Goal: Register for event/course

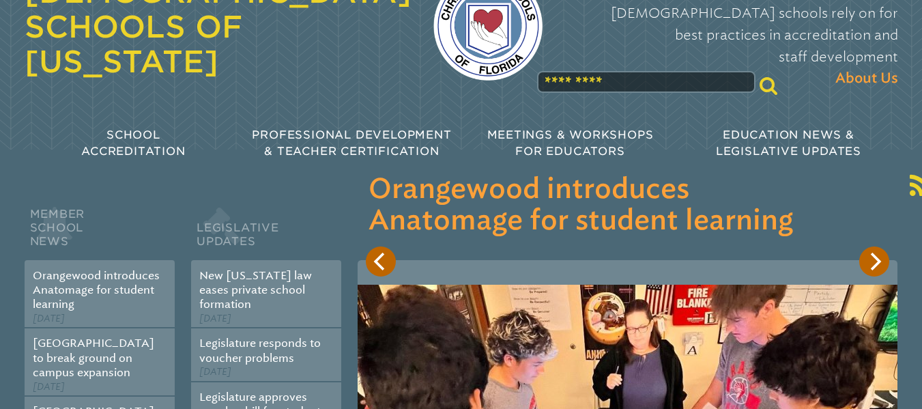
scroll to position [68, 0]
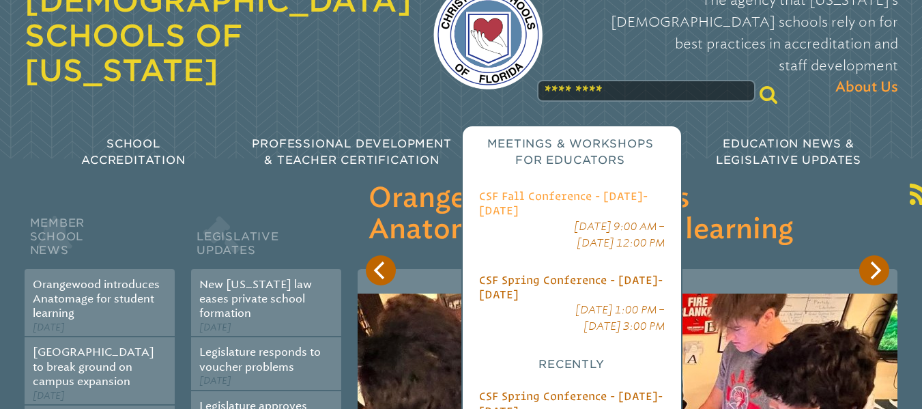
type input "**********"
click at [551, 190] on span "CSF Fall Conference - [DATE]-[DATE]" at bounding box center [563, 203] width 169 height 27
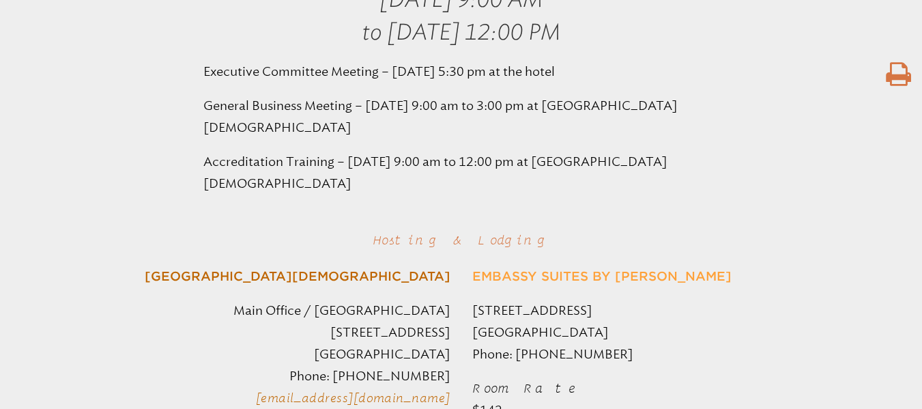
scroll to position [341, 0]
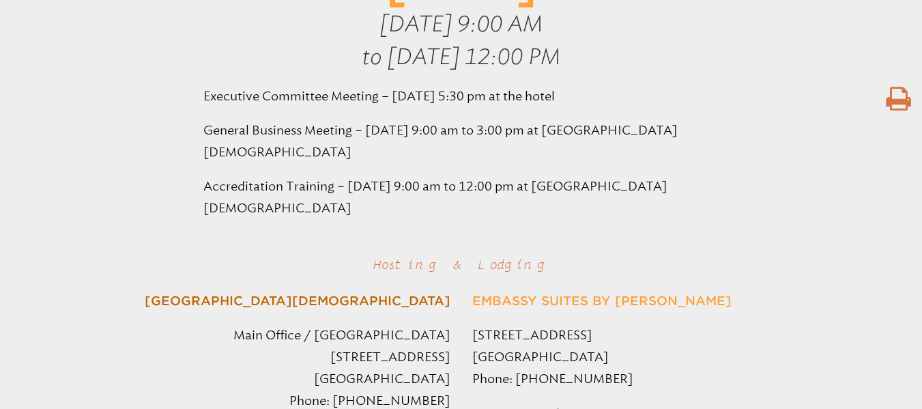
click at [651, 296] on link "Embassy Suites by [PERSON_NAME]" at bounding box center [601, 300] width 259 height 14
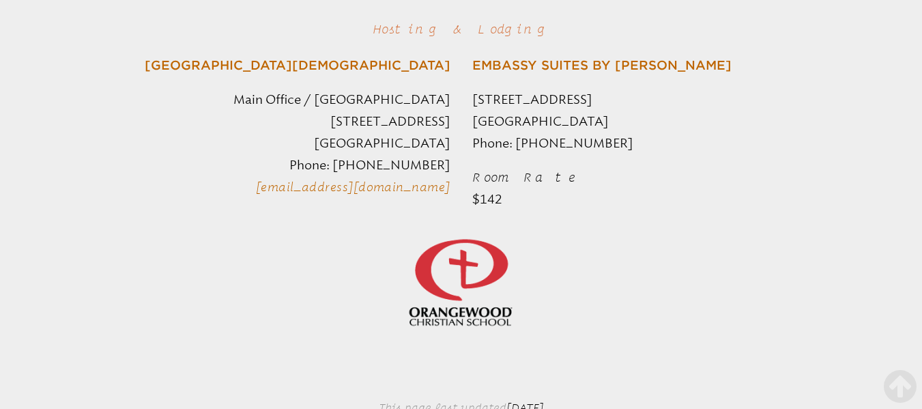
scroll to position [546, 0]
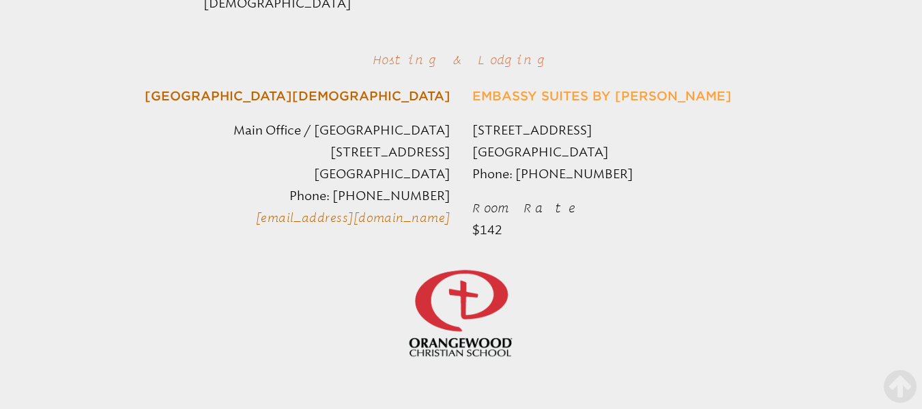
click at [550, 95] on link "Embassy Suites by [PERSON_NAME]" at bounding box center [601, 96] width 259 height 14
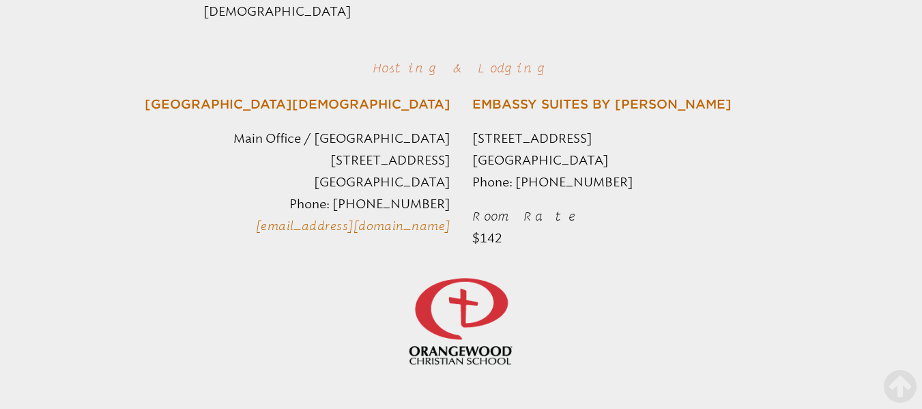
scroll to position [561, 0]
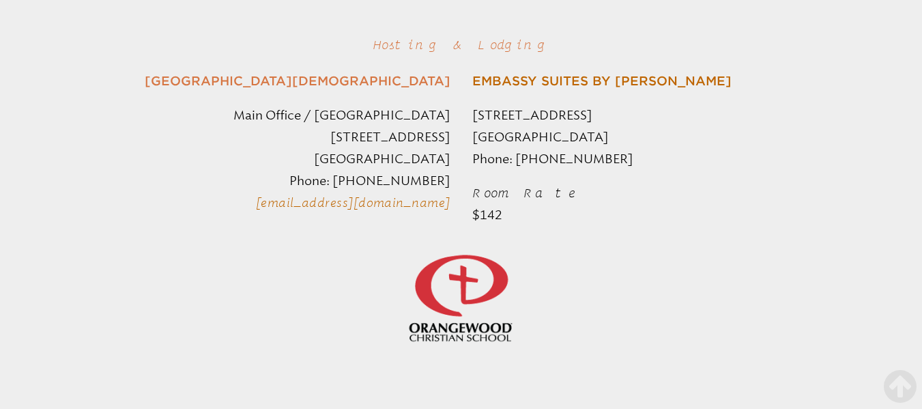
click at [397, 78] on link "[GEOGRAPHIC_DATA][DEMOGRAPHIC_DATA]" at bounding box center [298, 81] width 306 height 14
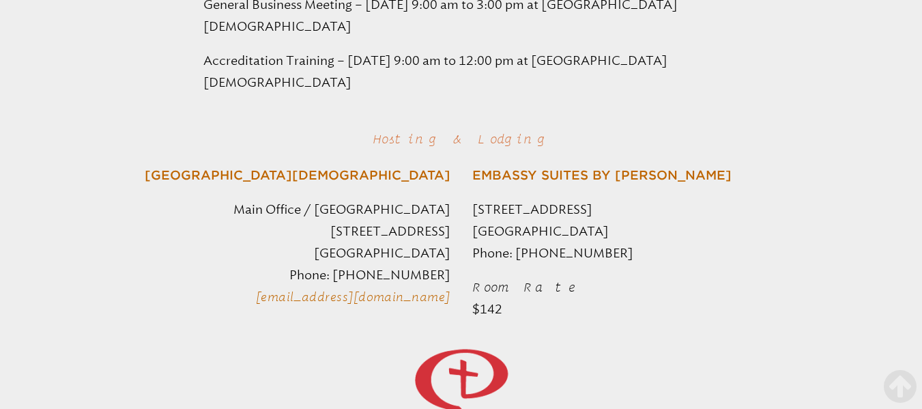
scroll to position [425, 0]
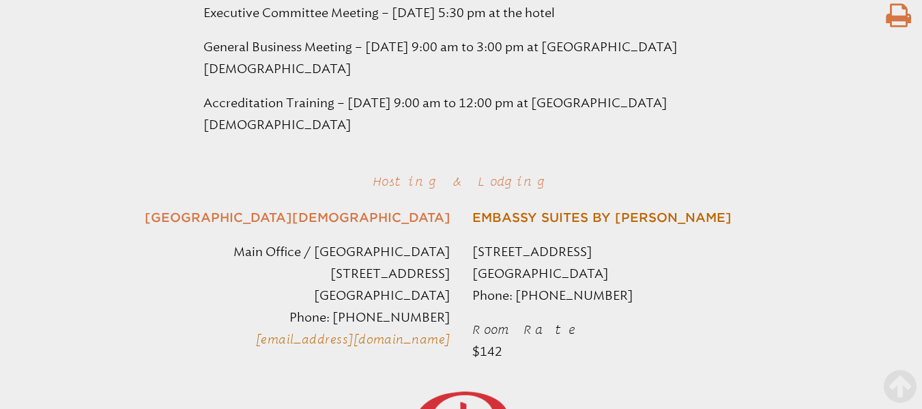
click at [367, 213] on link "[GEOGRAPHIC_DATA][DEMOGRAPHIC_DATA]" at bounding box center [298, 217] width 306 height 14
